Goal: Check status: Check status

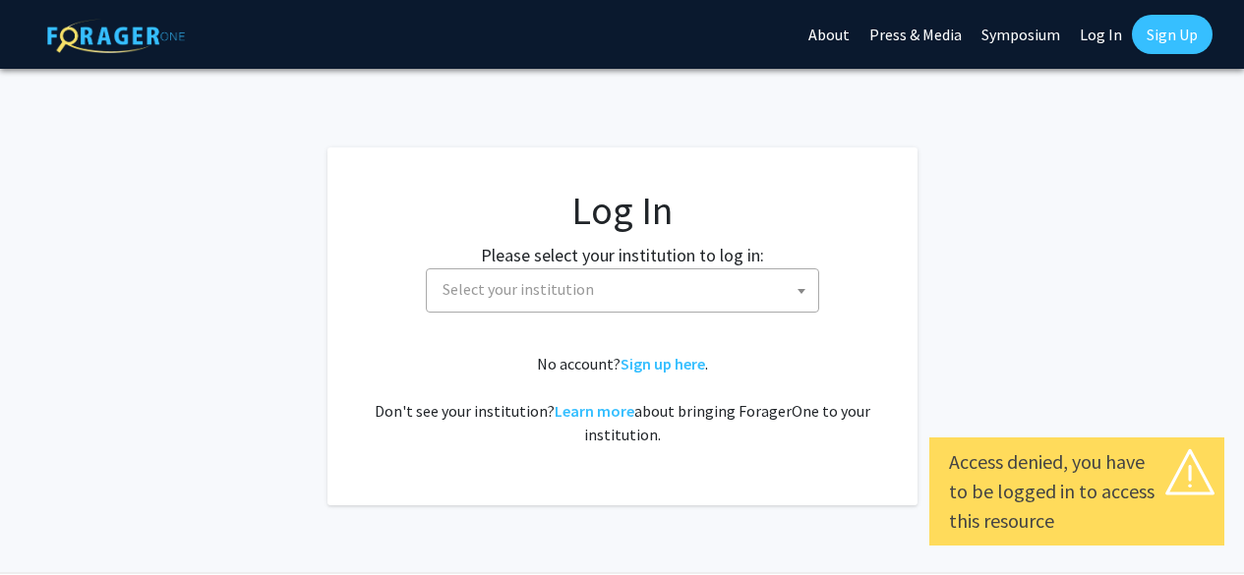
select select
click at [636, 285] on span "Select your institution" at bounding box center [627, 289] width 384 height 40
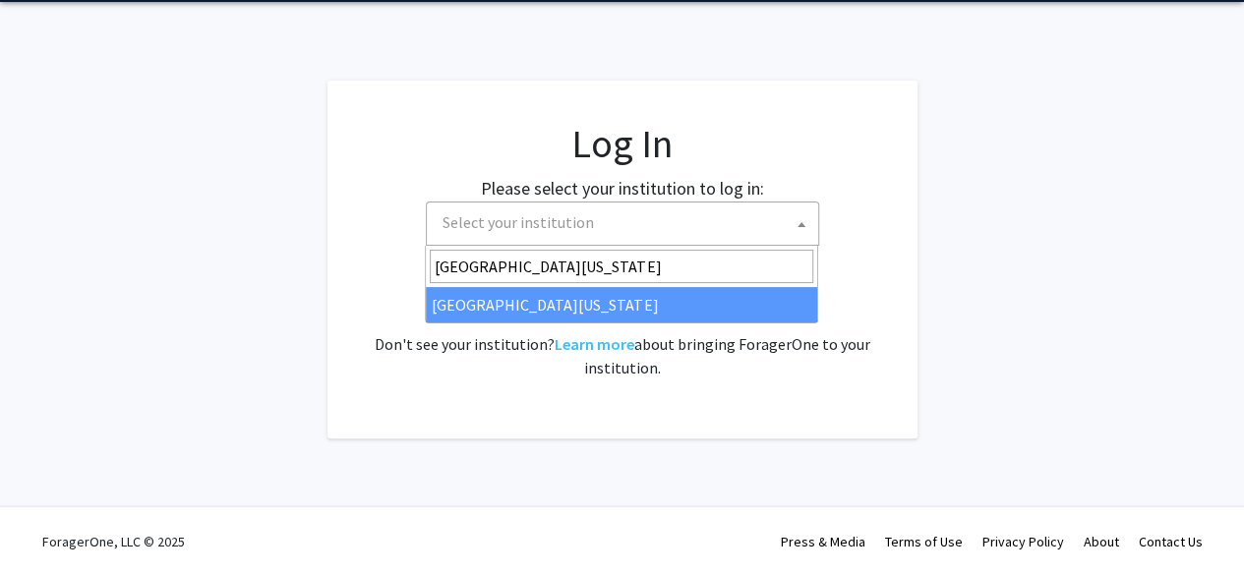
type input "University of Maryland"
select select "31"
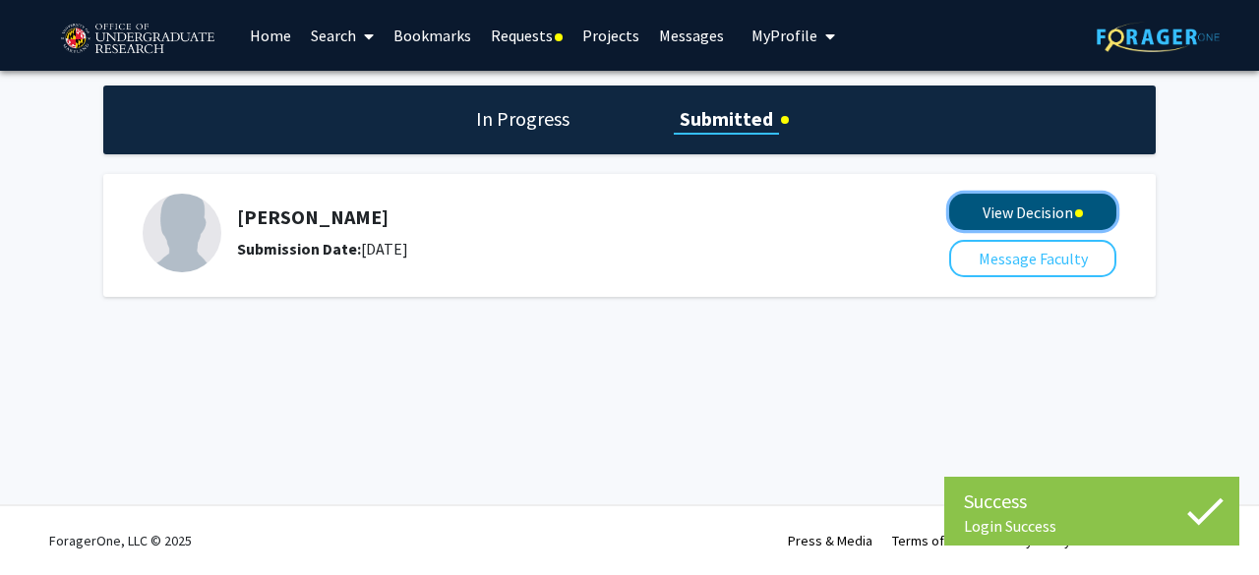
click at [990, 205] on button "View Decision" at bounding box center [1032, 212] width 167 height 36
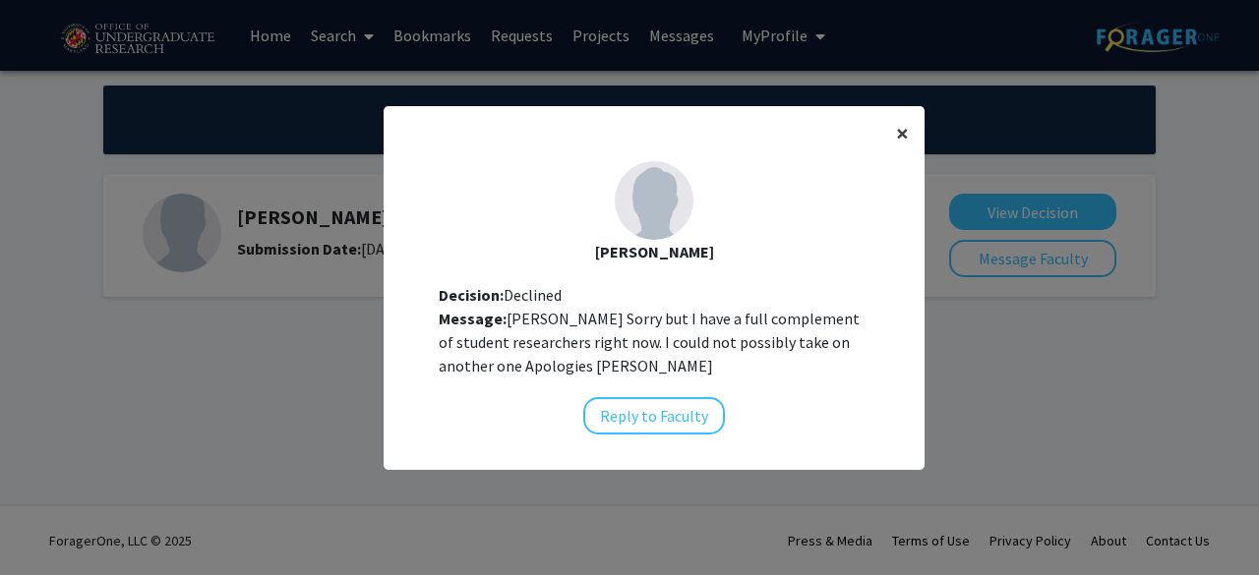
click at [899, 135] on span "×" at bounding box center [902, 133] width 13 height 30
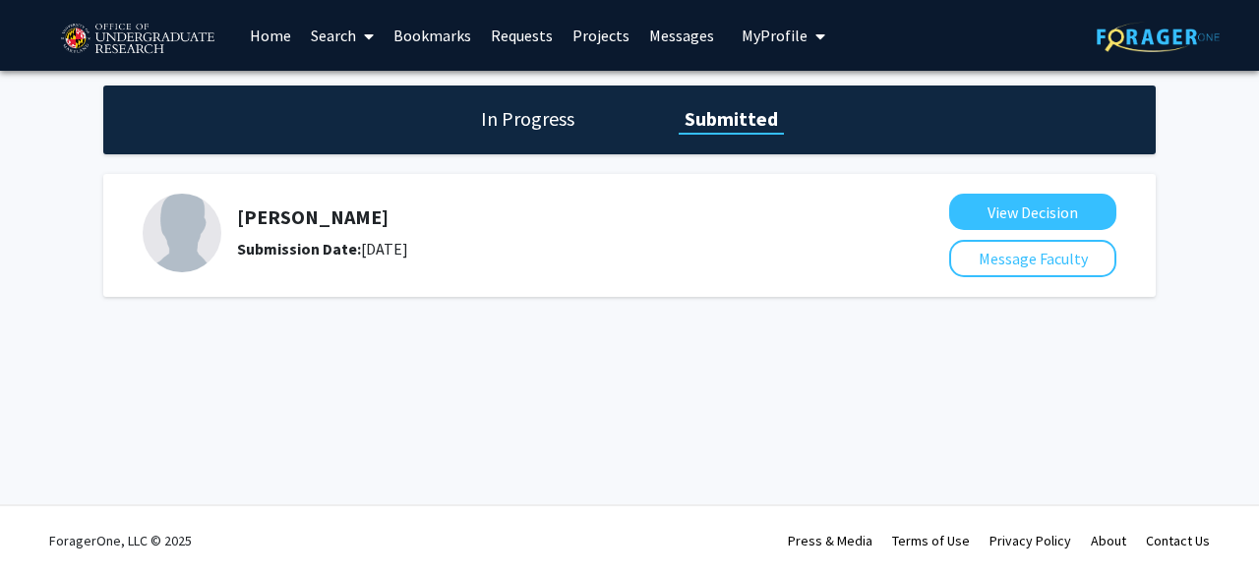
click at [806, 270] on div "[PERSON_NAME] Submission Date: [DATE]" at bounding box center [532, 233] width 779 height 79
click at [551, 117] on h1 "In Progress" at bounding box center [527, 119] width 105 height 28
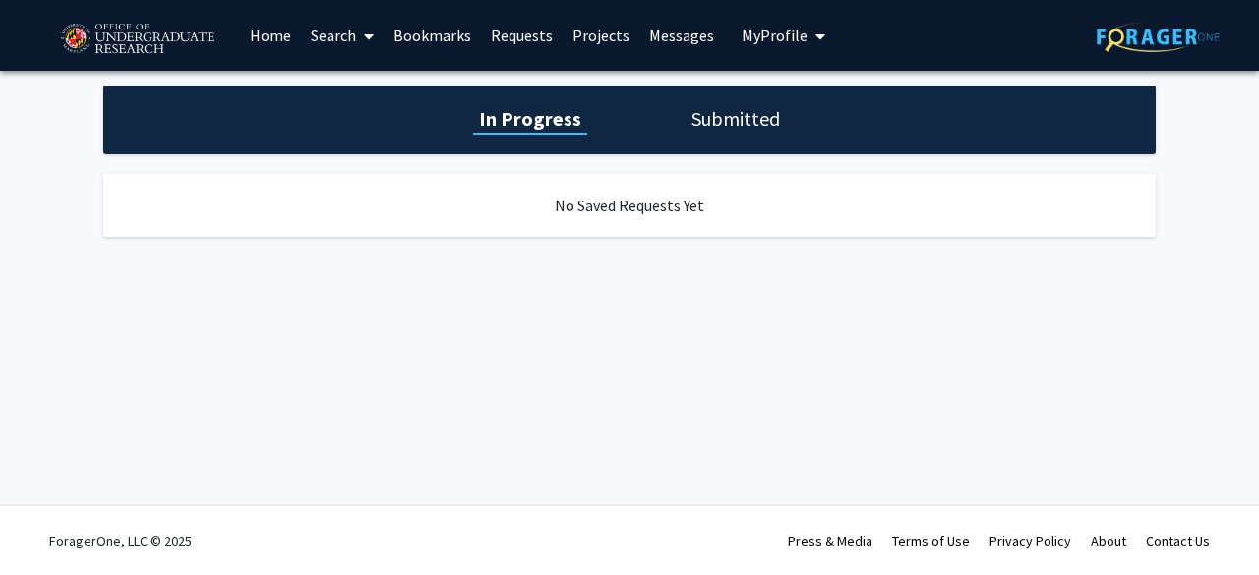
click at [710, 119] on h1 "Submitted" at bounding box center [735, 119] width 100 height 28
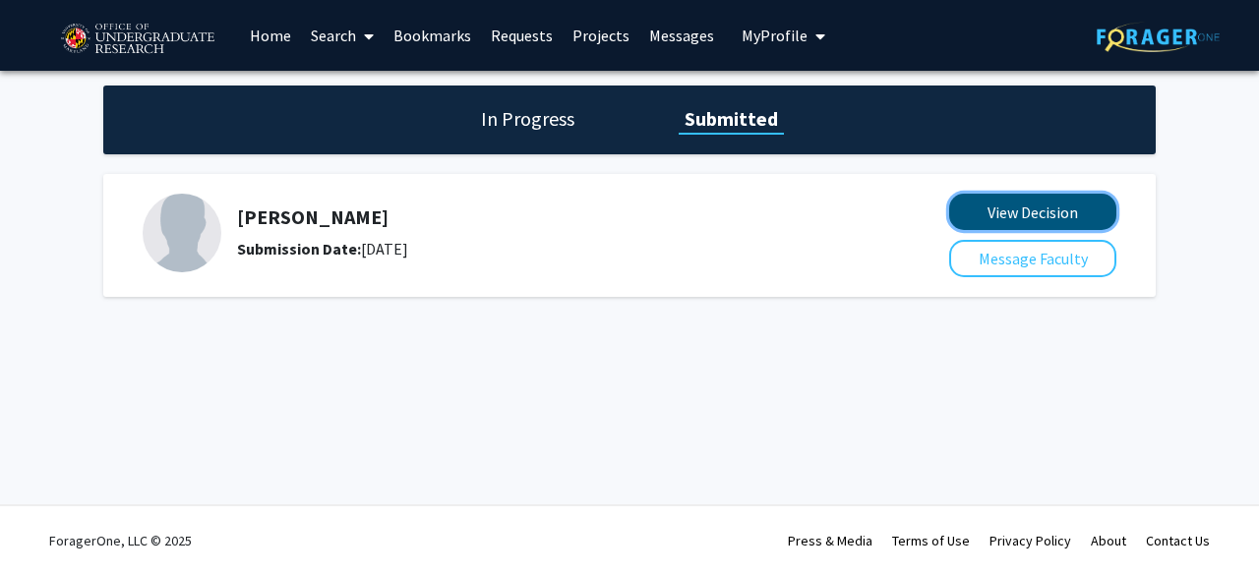
click at [1046, 198] on button "View Decision" at bounding box center [1032, 212] width 167 height 36
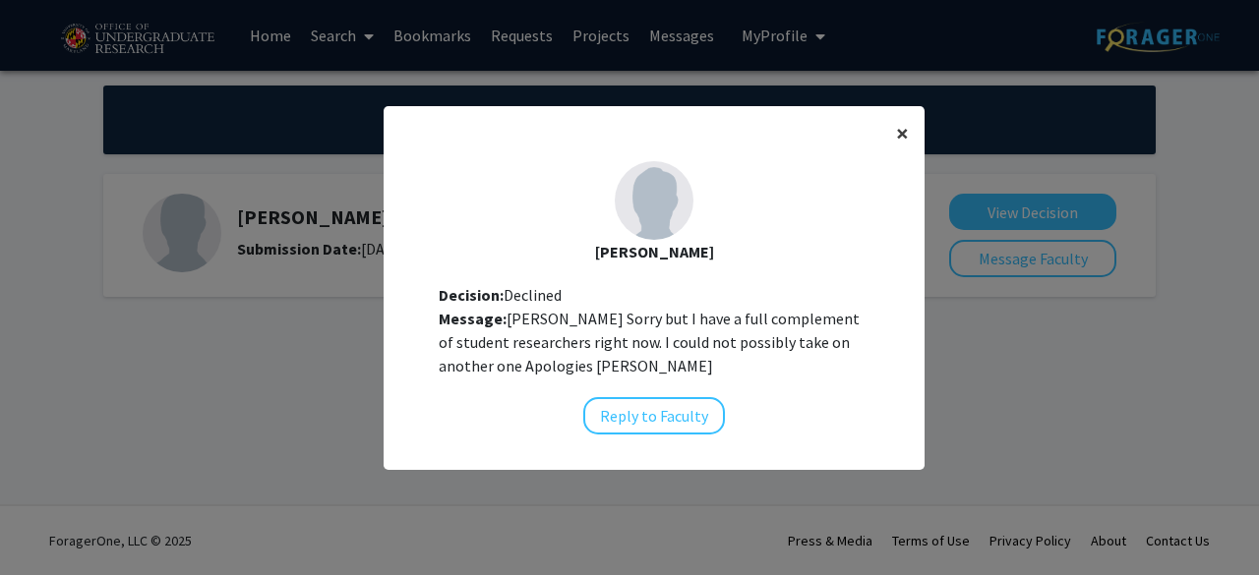
click at [896, 129] on span "×" at bounding box center [902, 133] width 13 height 30
